Goal: Navigation & Orientation: Find specific page/section

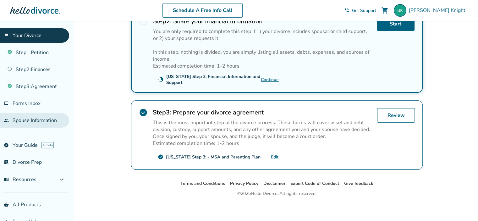
scroll to position [14, 0]
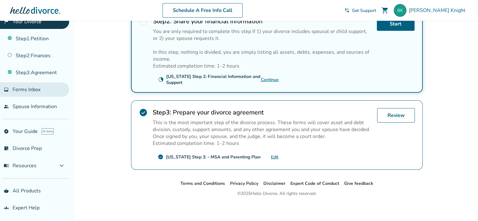
click at [33, 90] on span "Forms Inbox" at bounding box center [27, 89] width 28 height 7
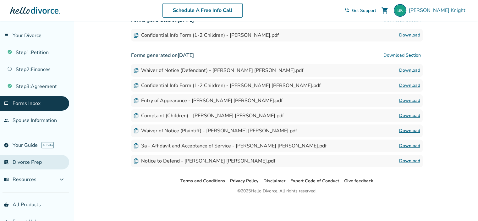
scroll to position [14, 0]
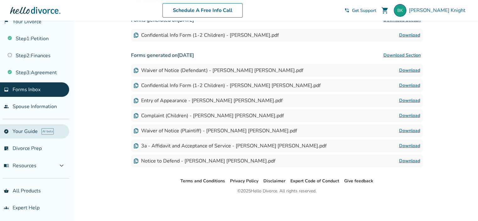
click at [31, 128] on link "explore Your Guide AI beta" at bounding box center [34, 131] width 69 height 14
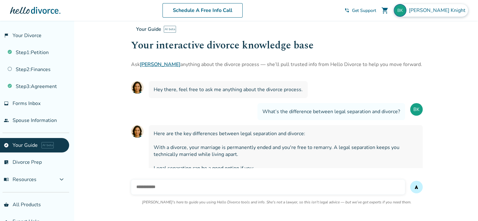
click at [449, 11] on span "[PERSON_NAME]" at bounding box center [438, 10] width 59 height 7
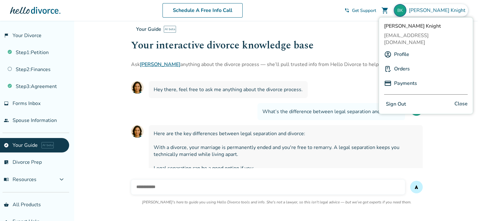
click at [397, 63] on link "Orders" at bounding box center [402, 69] width 16 height 12
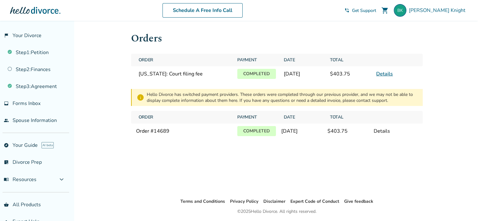
click at [386, 73] on link "Details" at bounding box center [384, 73] width 17 height 7
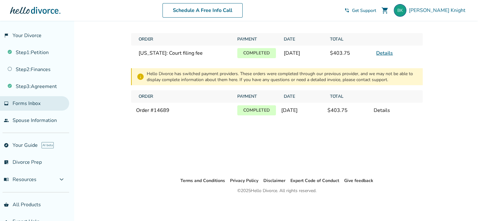
click at [58, 106] on link "inbox Forms Inbox" at bounding box center [34, 103] width 69 height 14
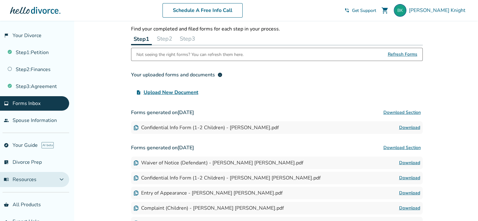
scroll to position [14, 0]
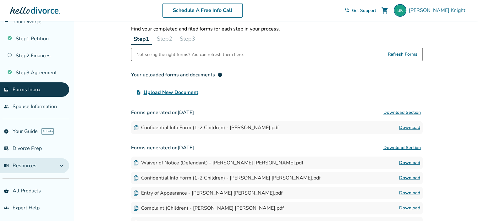
click at [34, 167] on span "menu_book Resources" at bounding box center [20, 165] width 33 height 7
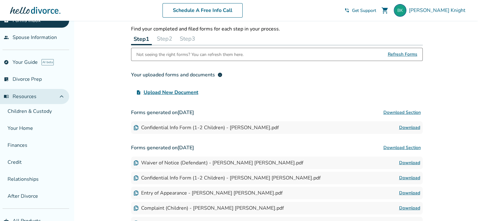
scroll to position [112, 0]
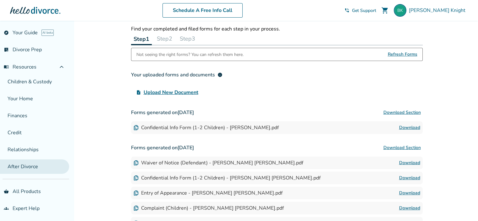
click at [38, 168] on link "After Divorce" at bounding box center [34, 166] width 69 height 14
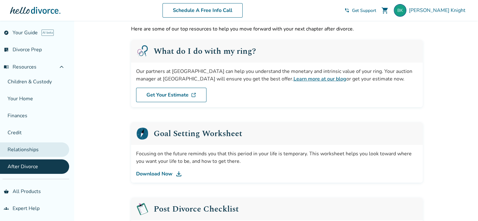
click at [39, 150] on link "Relationships" at bounding box center [34, 149] width 69 height 14
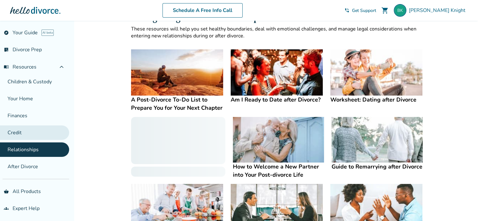
click at [40, 128] on link "Credit" at bounding box center [34, 132] width 69 height 14
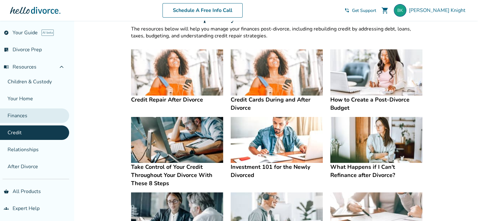
click at [41, 113] on link "Finances" at bounding box center [34, 115] width 69 height 14
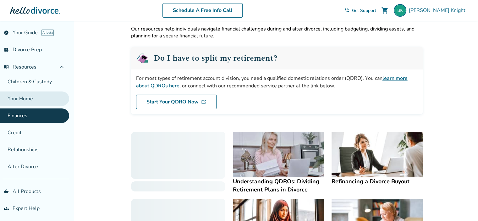
click at [43, 99] on link "Your Home" at bounding box center [34, 98] width 69 height 14
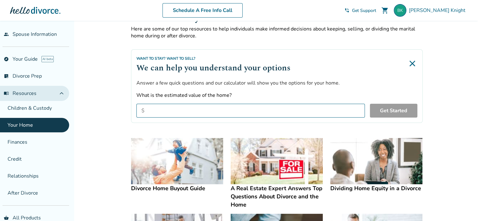
click at [44, 94] on button "menu_book Resources expand_less" at bounding box center [34, 93] width 69 height 15
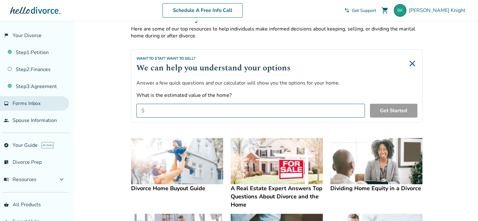
click at [37, 104] on span "Forms Inbox" at bounding box center [27, 103] width 28 height 7
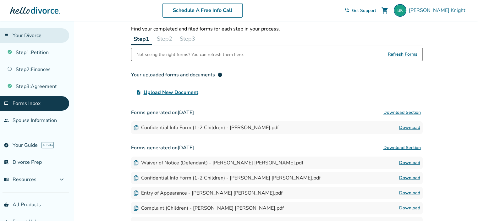
click at [43, 35] on link "flag_2 Your Divorce" at bounding box center [34, 35] width 69 height 14
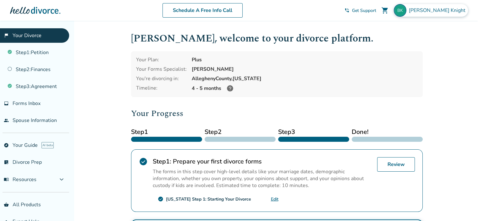
click at [442, 12] on span "Bonita Knight" at bounding box center [438, 10] width 59 height 7
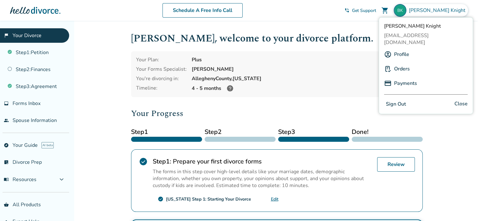
click at [403, 40] on div "Bonita Knight bonitaknight@propelschools.org Profile Orders Payments Sign Out C…" at bounding box center [425, 65] width 94 height 97
click at [401, 49] on link "Profile" at bounding box center [401, 54] width 15 height 12
